Goal: Task Accomplishment & Management: Manage account settings

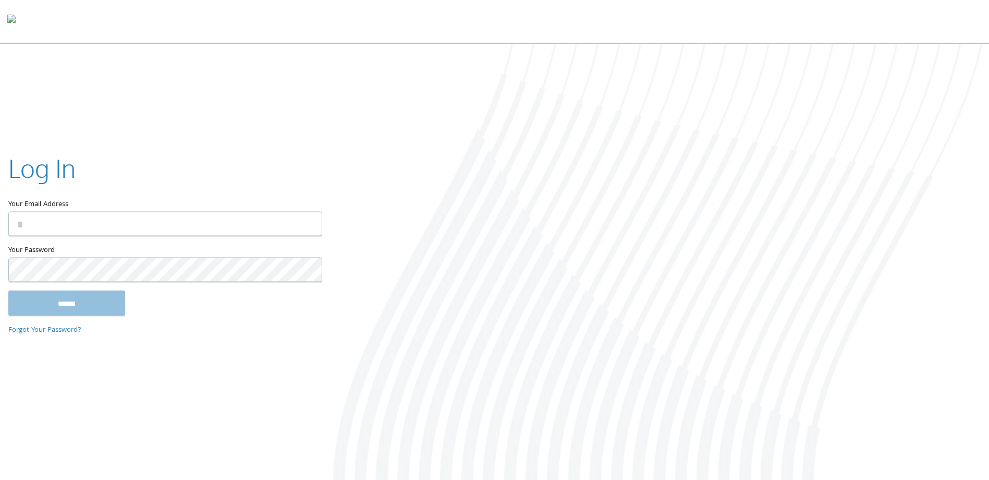
click at [303, 229] on keeper-lock "Open Keeper Popup" at bounding box center [307, 223] width 13 height 13
click at [256, 228] on input "Your Email Address" at bounding box center [165, 224] width 314 height 25
click at [232, 224] on input "Your Email Address" at bounding box center [165, 224] width 314 height 25
click at [307, 227] on keeper-lock "Open Keeper Popup" at bounding box center [307, 223] width 13 height 13
click at [688, 207] on div at bounding box center [660, 263] width 660 height 438
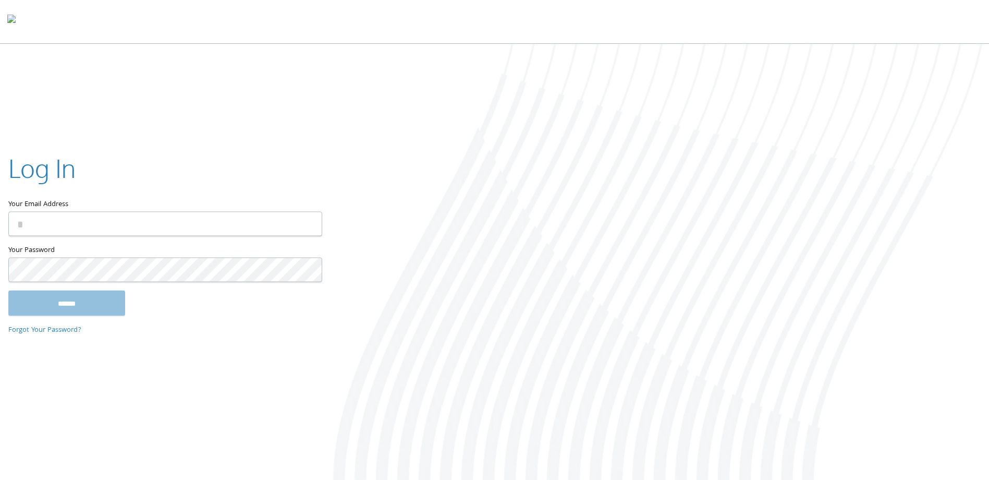
click at [306, 220] on keeper-lock "Open Keeper Popup" at bounding box center [307, 223] width 13 height 13
click at [304, 227] on keeper-lock "Open Keeper Popup" at bounding box center [307, 223] width 13 height 13
click at [333, 277] on div at bounding box center [660, 263] width 660 height 438
click at [307, 224] on keeper-lock "Open Keeper Popup" at bounding box center [307, 223] width 13 height 13
click at [150, 223] on input "Your Email Address" at bounding box center [165, 225] width 314 height 25
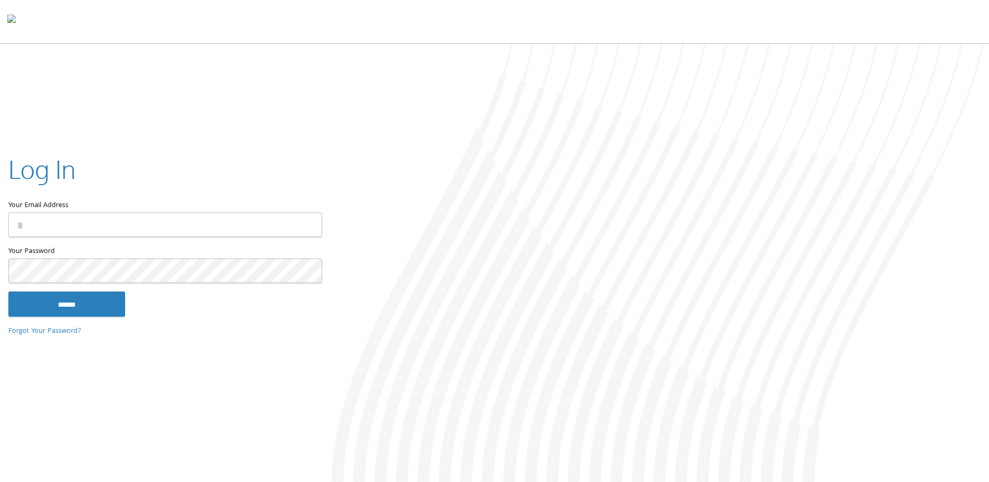
click at [270, 219] on input "Your Email Address" at bounding box center [165, 225] width 314 height 25
click at [303, 224] on input "Your Email Address" at bounding box center [165, 225] width 314 height 25
type input "**********"
